Goal: Task Accomplishment & Management: Complete application form

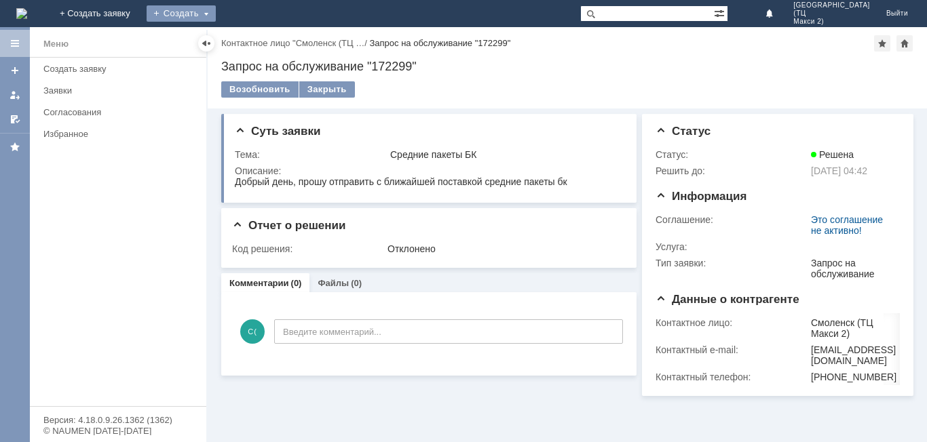
click at [216, 13] on div "Создать" at bounding box center [181, 13] width 69 height 16
click at [252, 39] on link "Заявка" at bounding box center [200, 41] width 103 height 16
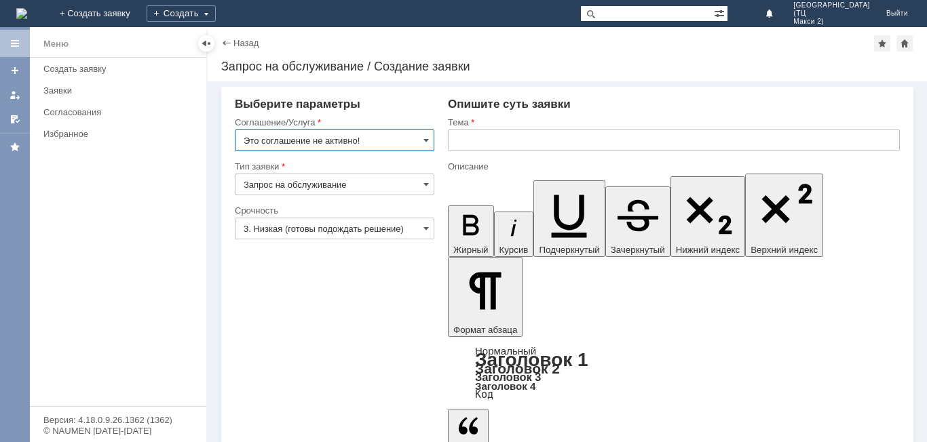
click at [408, 134] on input "Это соглашение не активно!" at bounding box center [334, 141] width 199 height 22
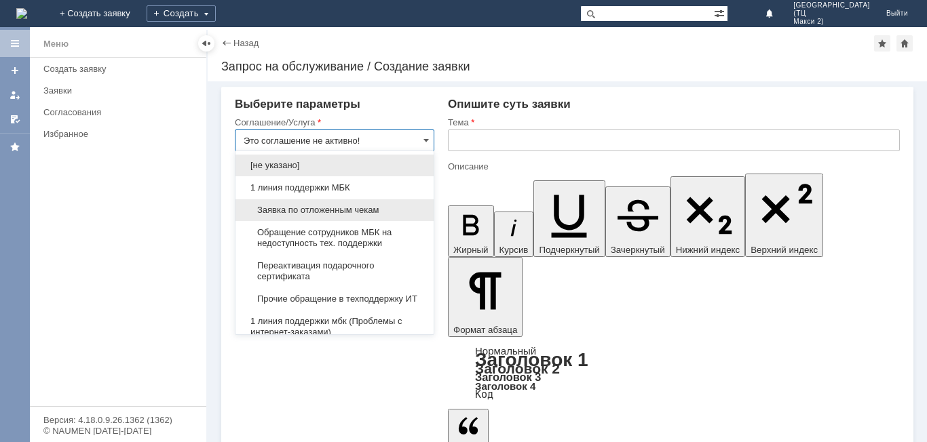
click at [357, 204] on div "Заявка по отложенным чекам" at bounding box center [334, 210] width 198 height 22
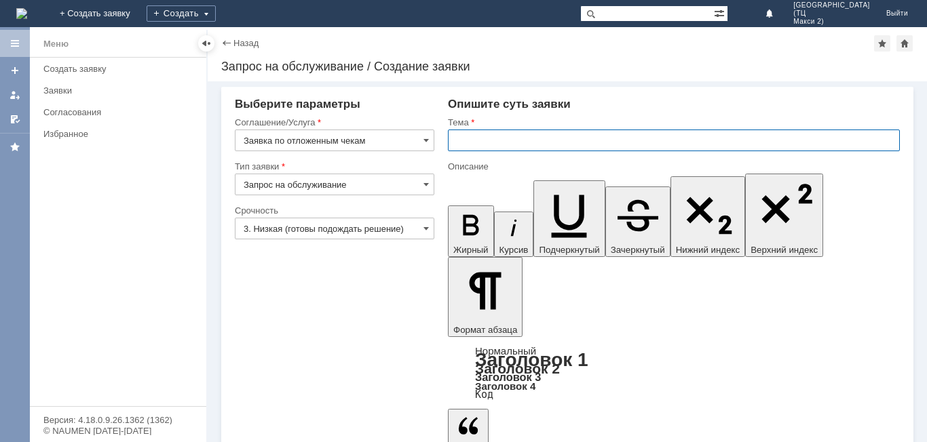
type input "Заявка по отложенным чекам"
click at [497, 142] on input "text" at bounding box center [674, 141] width 452 height 22
type input "Отложенные чеки"
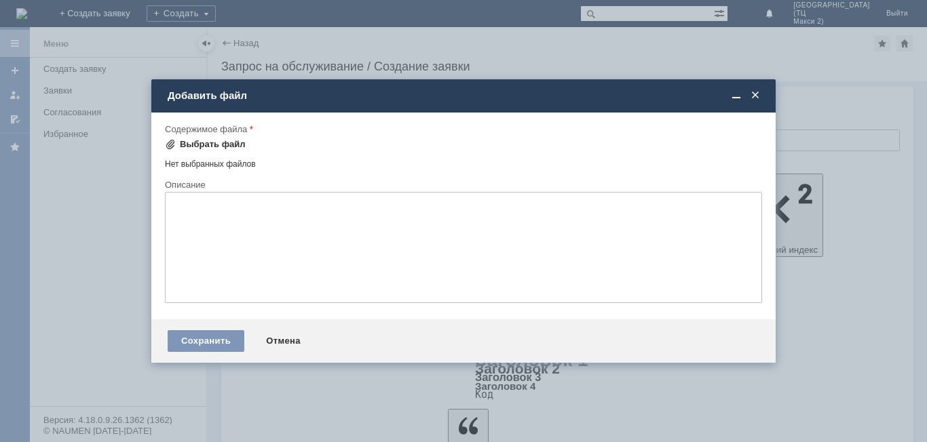
click at [221, 140] on div "Выбрать файл" at bounding box center [213, 144] width 66 height 11
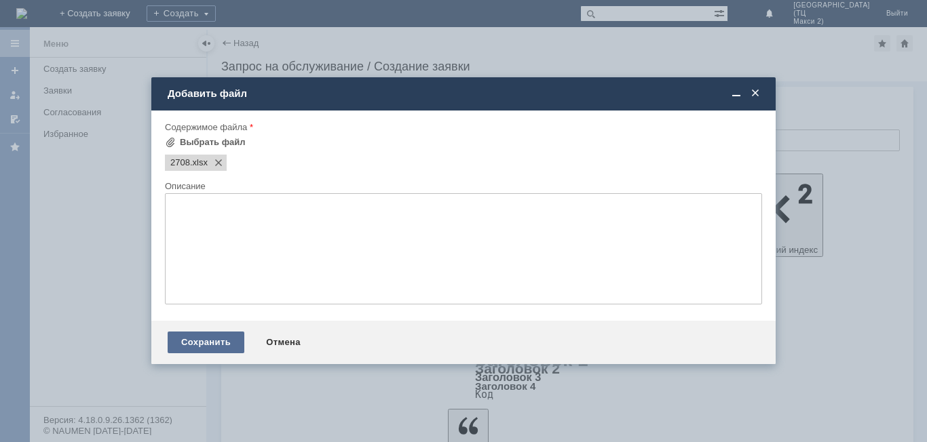
click at [195, 345] on div "Сохранить" at bounding box center [206, 343] width 77 height 22
